Goal: Task Accomplishment & Management: Manage account settings

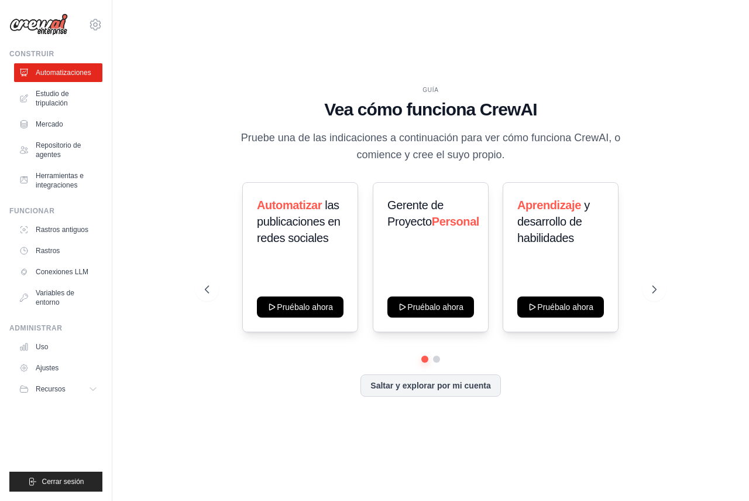
click at [374, 47] on div "GUÍA Vea cómo funciona CrewAI Pruebe una de las indicaciones a continuación par…" at bounding box center [431, 250] width 600 height 477
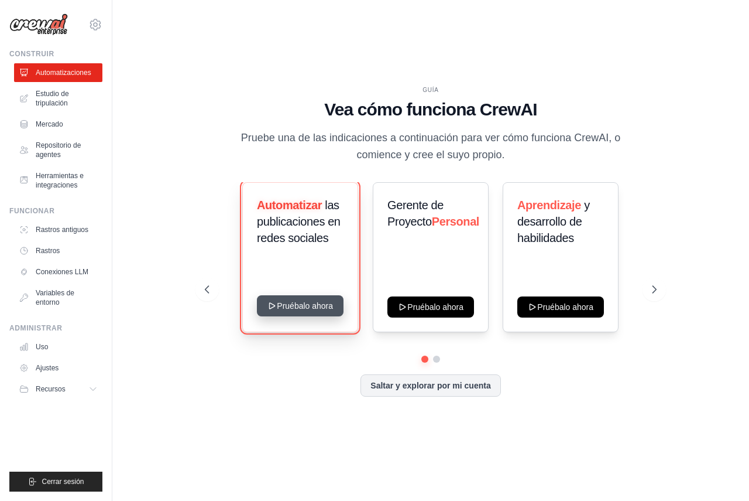
click at [295, 306] on button "Pruébalo ahora" at bounding box center [300, 305] width 87 height 21
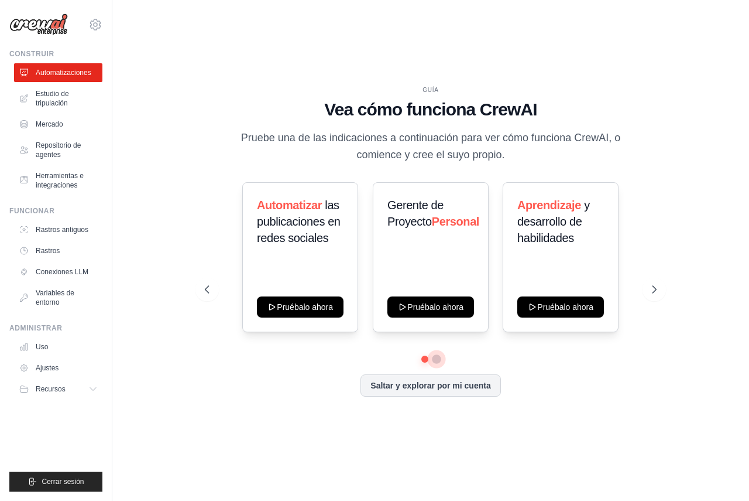
click at [439, 362] on button at bounding box center [436, 358] width 9 height 9
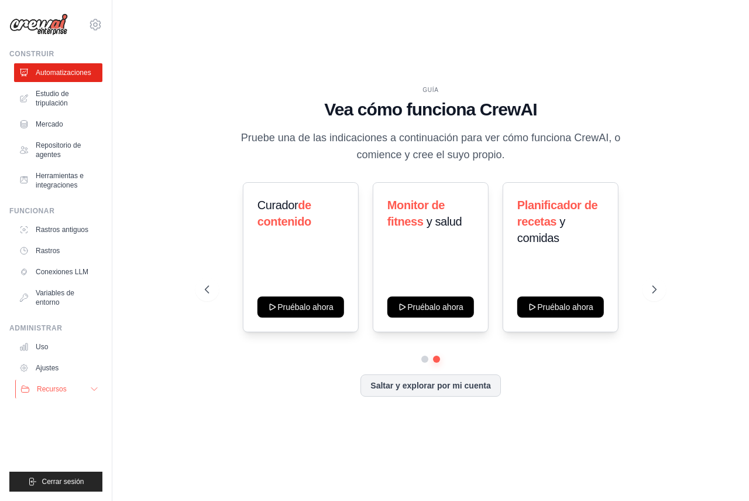
click at [93, 388] on icon at bounding box center [94, 388] width 9 height 9
click at [93, 388] on button "Recursos" at bounding box center [59, 388] width 88 height 19
click at [54, 74] on font "Automatizaciones" at bounding box center [65, 73] width 56 height 8
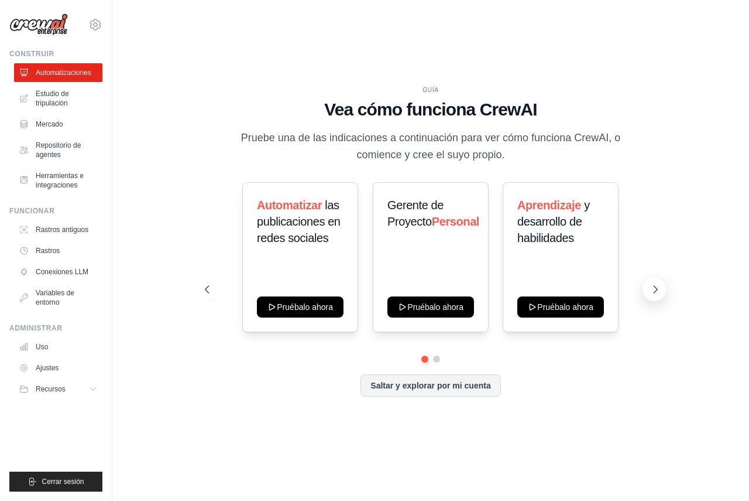
click at [655, 290] on icon at bounding box center [656, 289] width 12 height 12
click at [653, 292] on icon at bounding box center [656, 289] width 12 height 12
click at [653, 293] on icon at bounding box center [656, 289] width 12 height 12
click at [49, 125] on font "Mercado" at bounding box center [51, 124] width 28 height 8
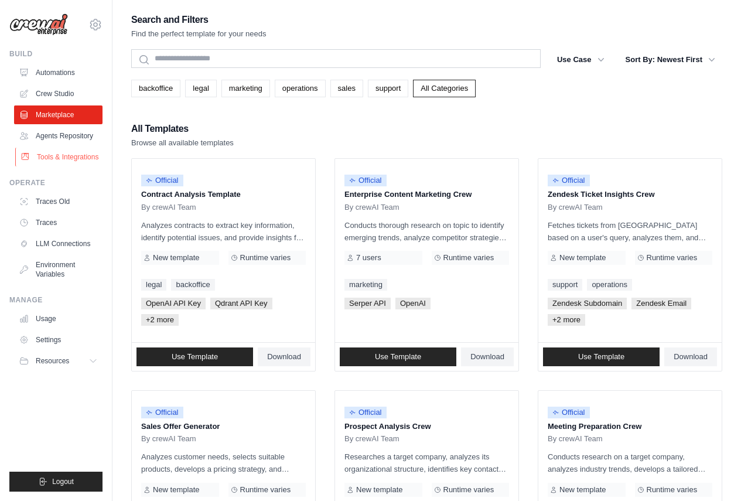
click at [64, 158] on link "Tools & Integrations" at bounding box center [59, 157] width 88 height 19
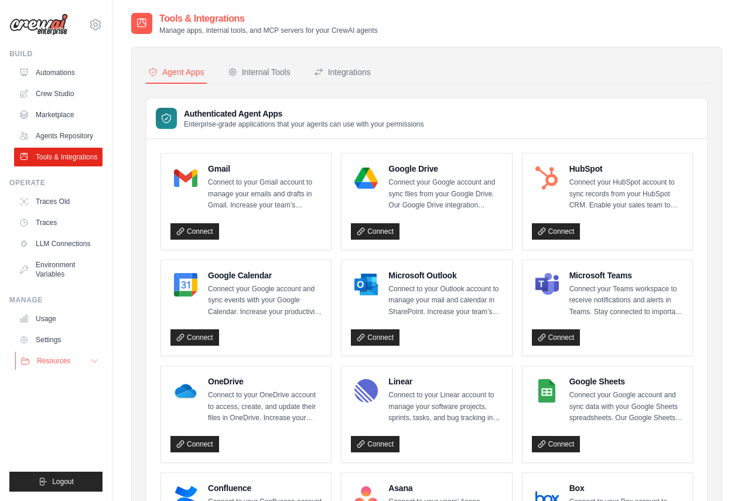
click at [90, 361] on icon at bounding box center [94, 360] width 9 height 9
click at [52, 337] on link "Settings" at bounding box center [59, 339] width 88 height 19
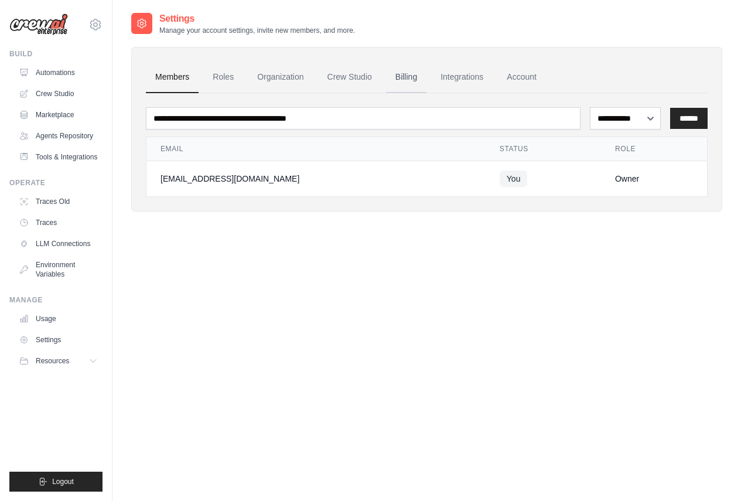
click at [396, 76] on link "Billing" at bounding box center [406, 77] width 40 height 32
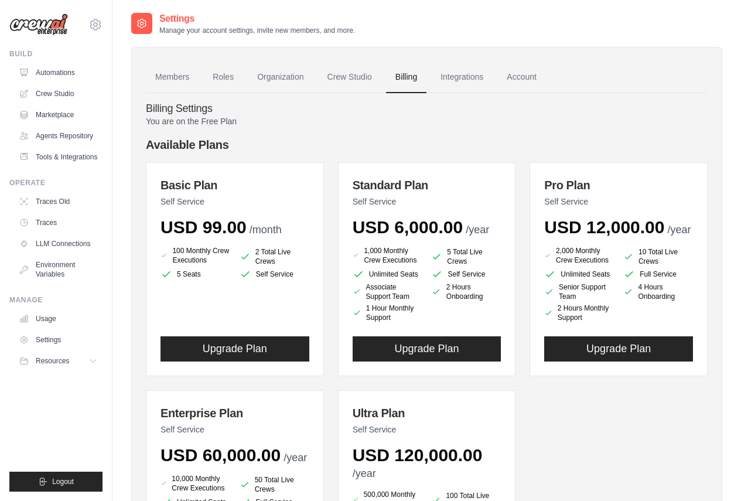
click at [375, 127] on div "You are on the Free Plan Available Plans Basic Plan Self Service USD 99.00 /mon…" at bounding box center [427, 379] width 562 height 529
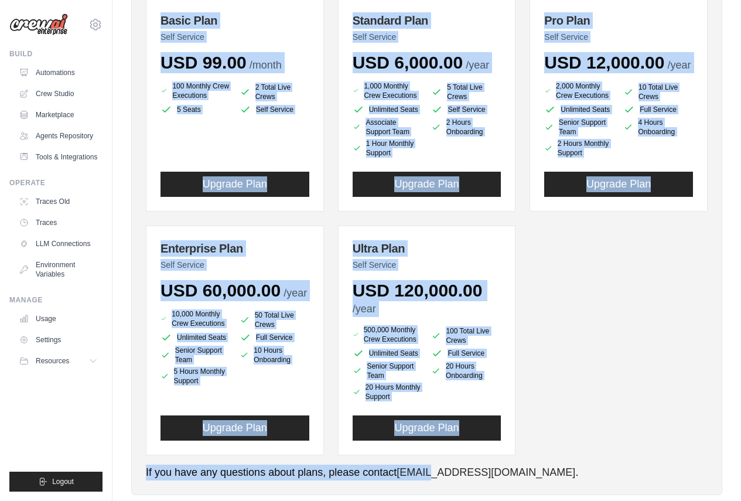
scroll to position [183, 0]
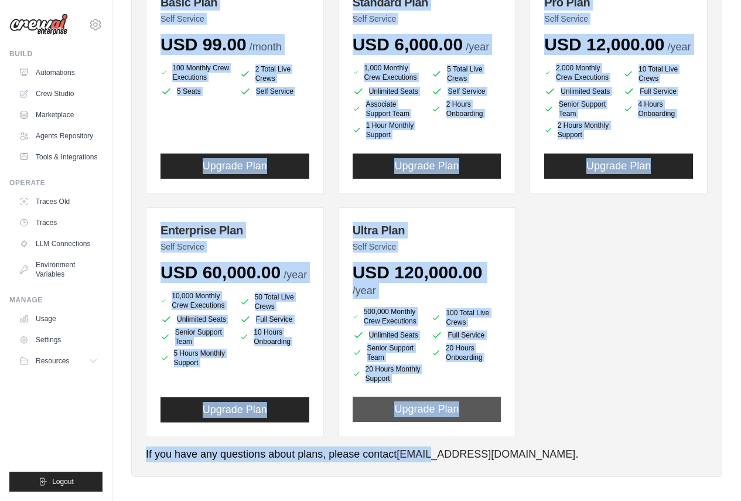
drag, startPoint x: 144, startPoint y: 143, endPoint x: 494, endPoint y: 414, distance: 442.4
click at [494, 414] on div "Members Roles Organization Crew Studio Billing Integrations Account Billing Set…" at bounding box center [426, 170] width 591 height 612
copy div "Available Plans Basic Plan Self Service USD 99.00 /month 100 Monthly Crew Execu…"
